Goal: Register for event/course

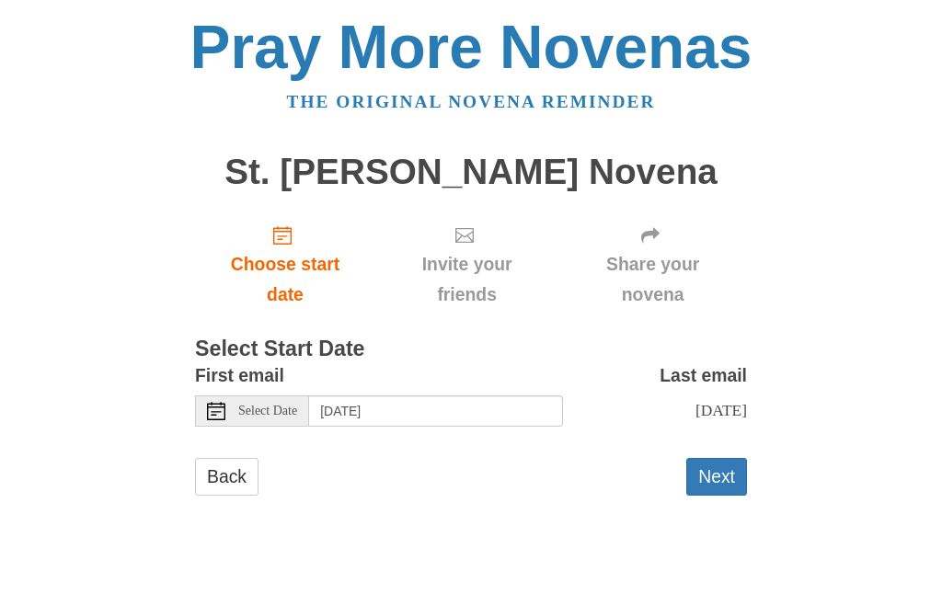
click at [299, 246] on link "Choose start date" at bounding box center [285, 264] width 180 height 109
click at [351, 405] on input "Sunday, September 21st" at bounding box center [436, 410] width 254 height 31
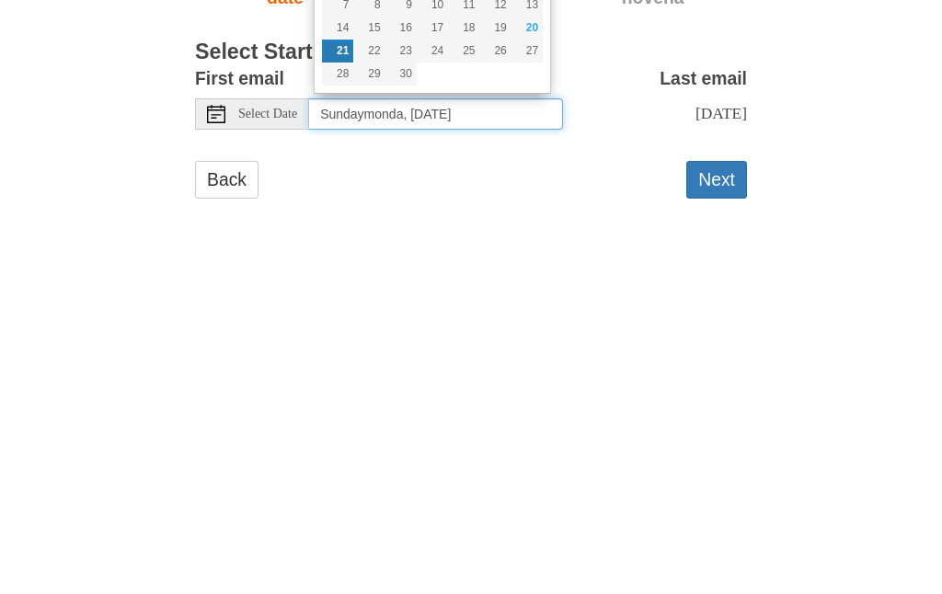
type input "Sundaymonday, September 21st"
type input "monday September 22"
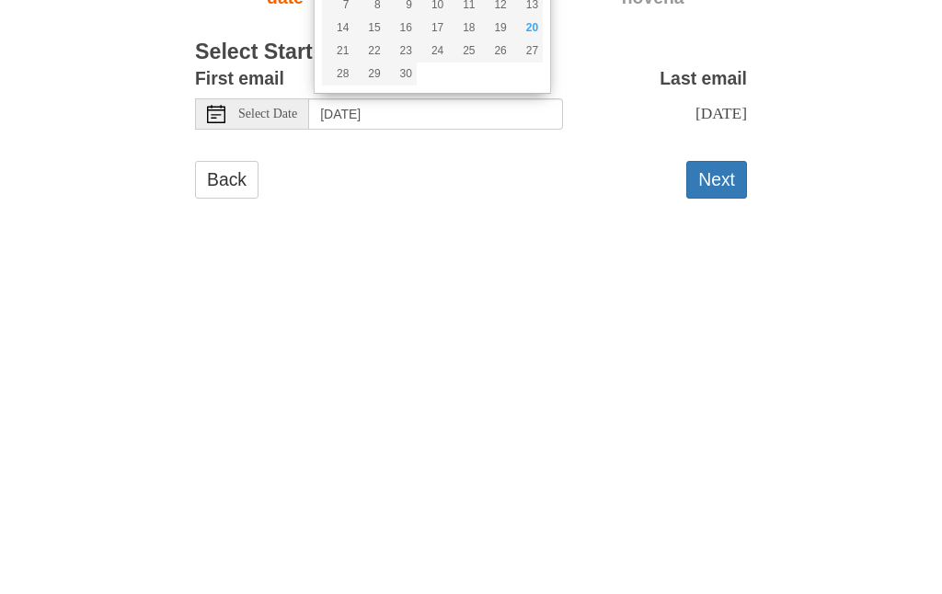
click at [733, 458] on button "Next" at bounding box center [716, 477] width 61 height 38
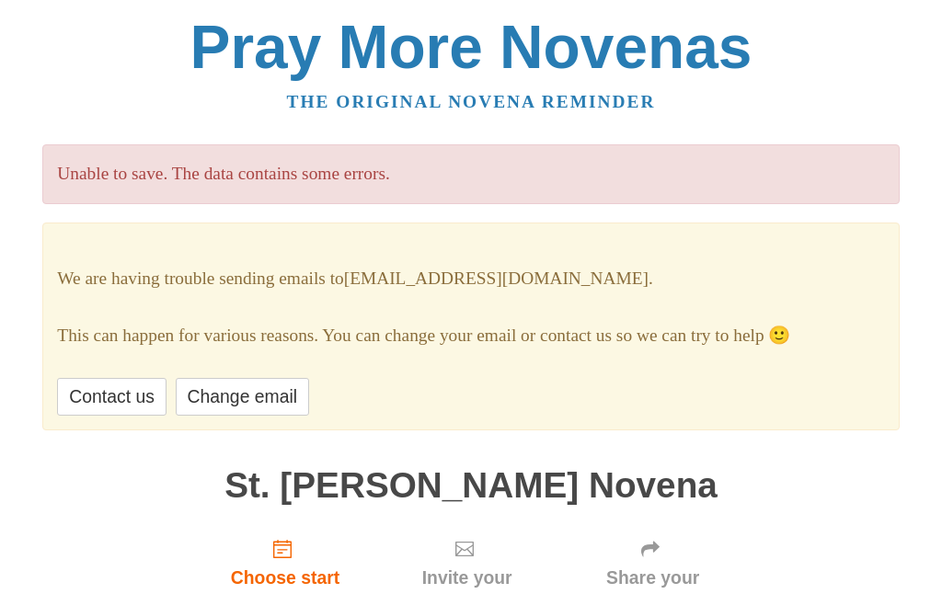
click at [508, 371] on div "We are having trouble sending emails to kunionern@icloud.com . This can happen …" at bounding box center [470, 327] width 856 height 208
click at [293, 540] on span "Choose start date" at bounding box center [284, 549] width 23 height 18
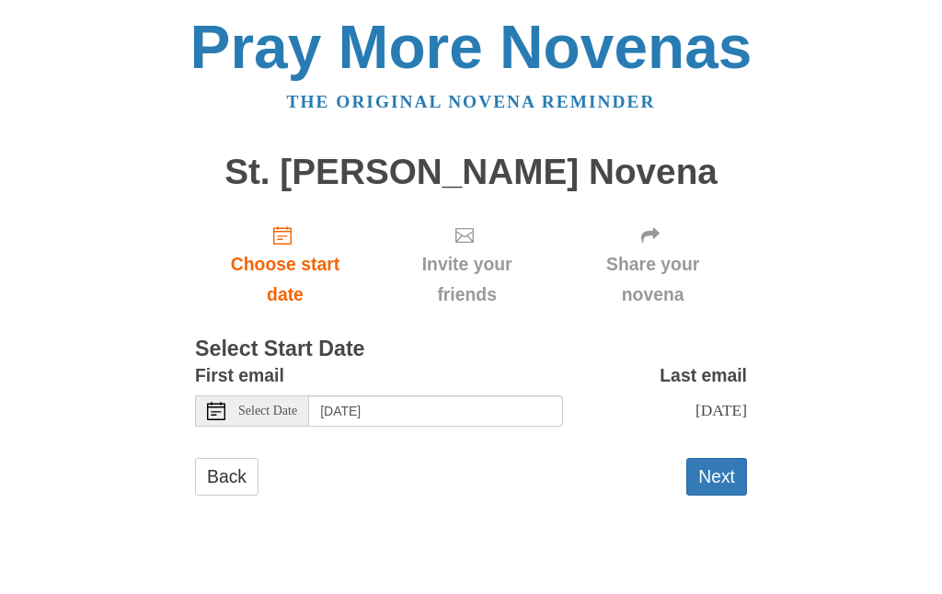
click at [333, 458] on div "Back Next" at bounding box center [471, 485] width 552 height 55
click at [731, 470] on button "Next" at bounding box center [716, 477] width 61 height 38
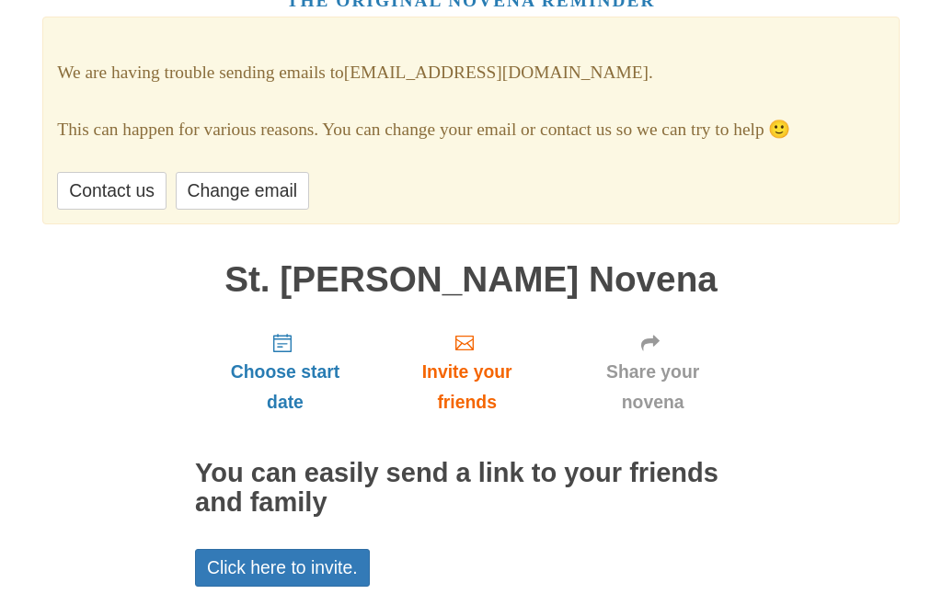
scroll to position [126, 0]
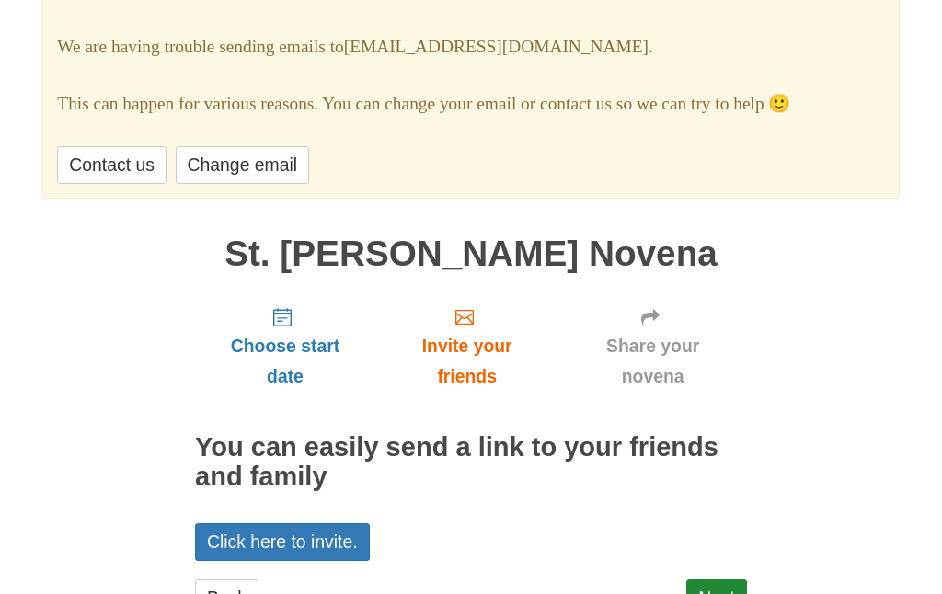
click at [720, 580] on link "Next" at bounding box center [716, 599] width 61 height 38
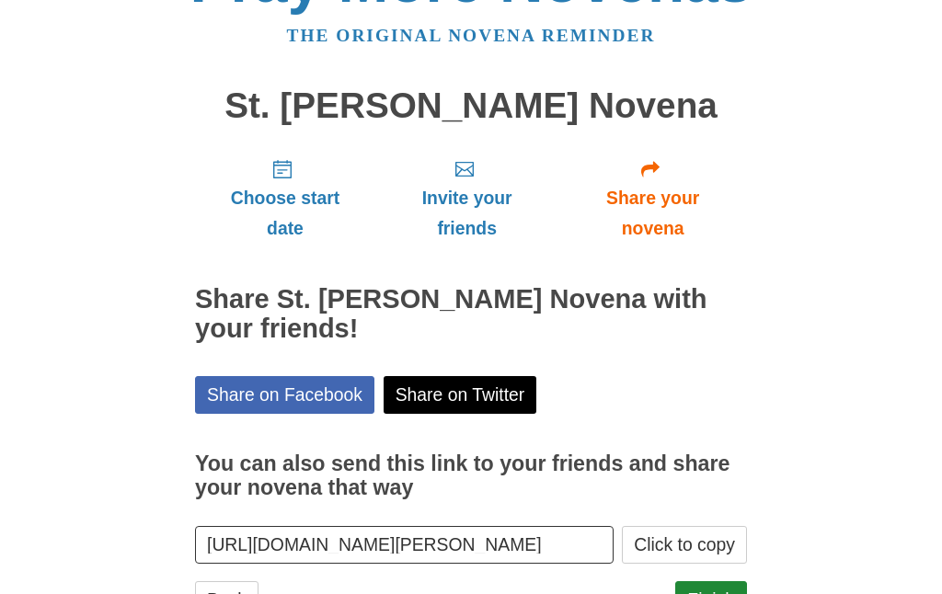
scroll to position [67, 0]
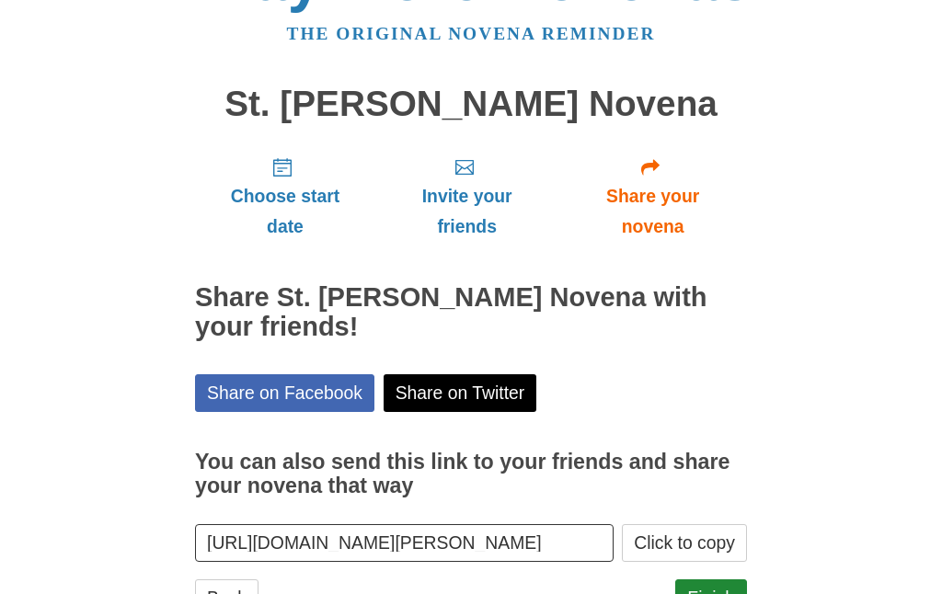
click at [727, 582] on link "Finish" at bounding box center [711, 599] width 72 height 38
